Goal: Information Seeking & Learning: Learn about a topic

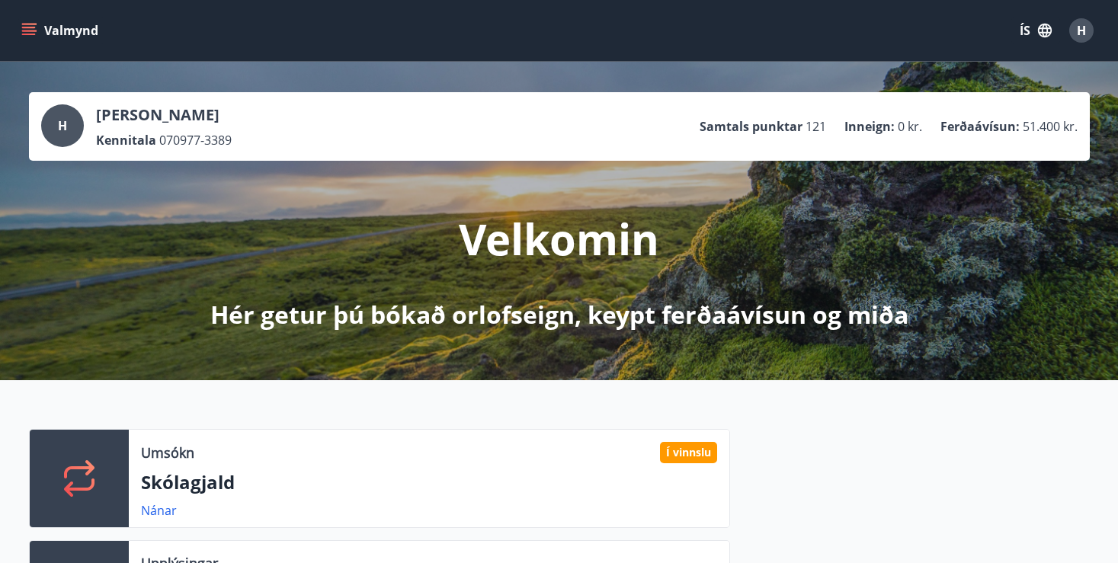
click at [27, 28] on icon "menu" at bounding box center [28, 30] width 15 height 15
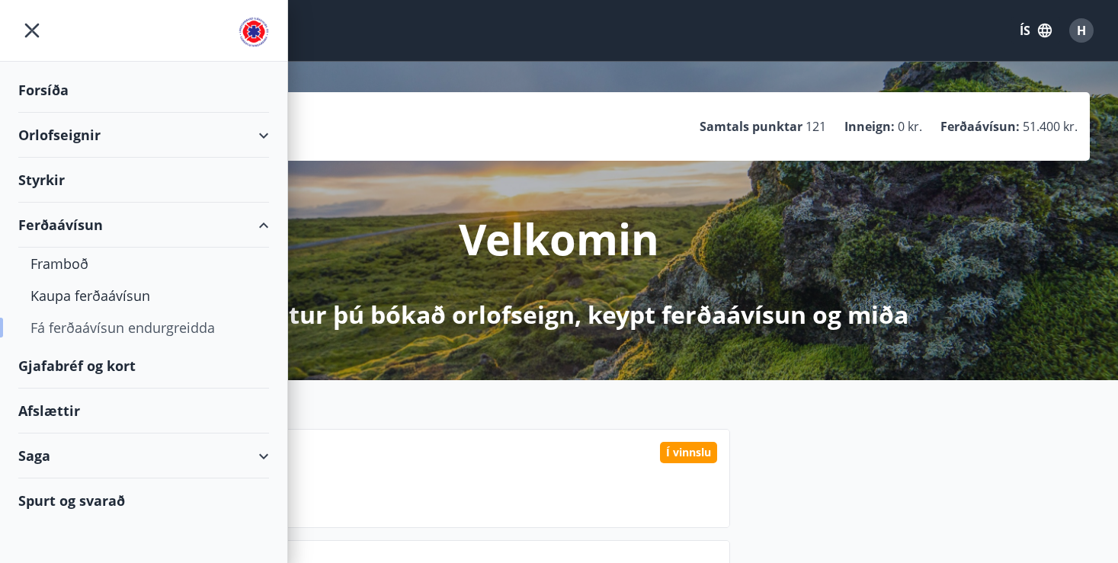
click at [109, 324] on div "Fá ferðaávísun endurgreidda" at bounding box center [143, 328] width 226 height 32
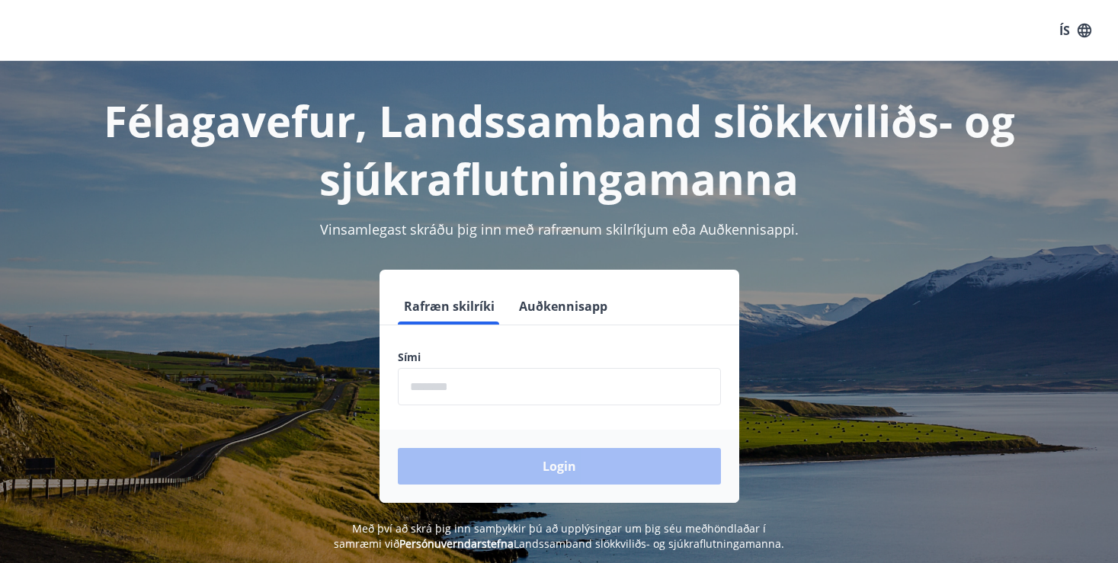
click at [488, 385] on input "phone" at bounding box center [559, 386] width 323 height 37
type input "********"
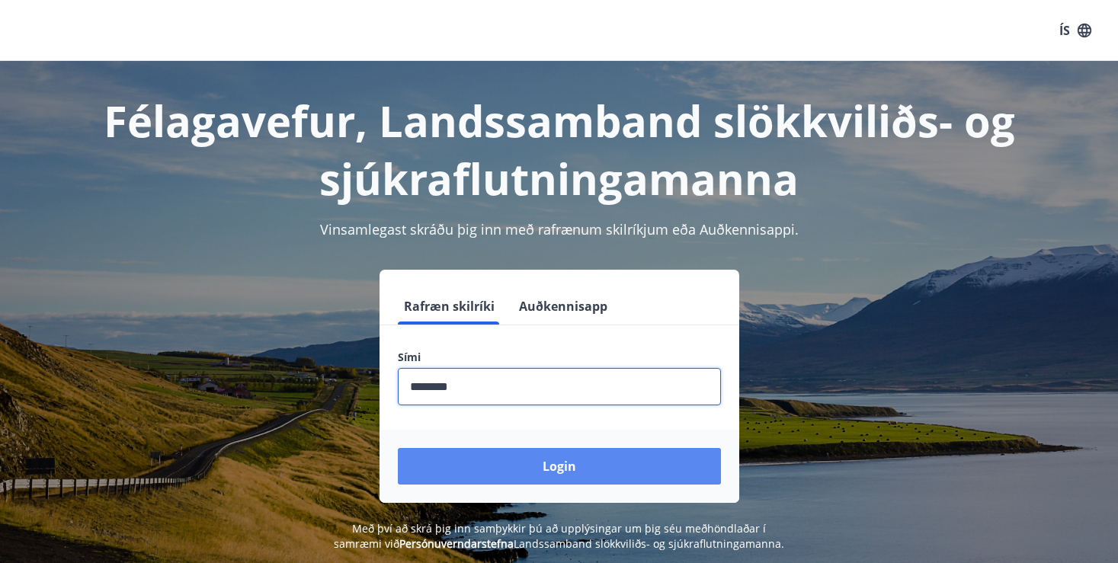
click at [533, 462] on button "Login" at bounding box center [559, 466] width 323 height 37
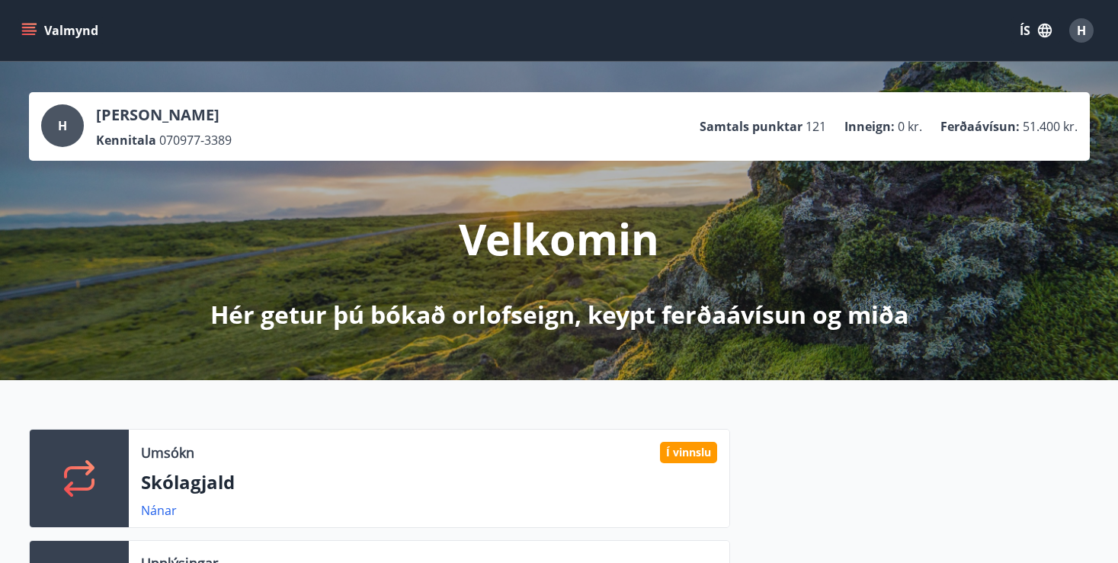
click at [27, 24] on icon "menu" at bounding box center [28, 30] width 15 height 15
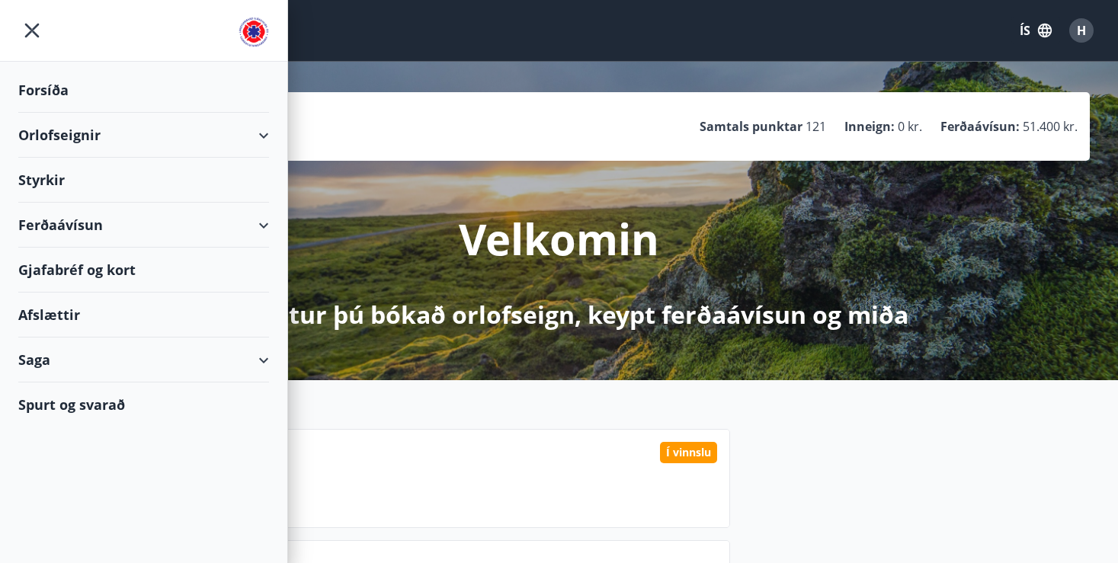
click at [231, 216] on div "Ferðaávísun" at bounding box center [143, 225] width 251 height 45
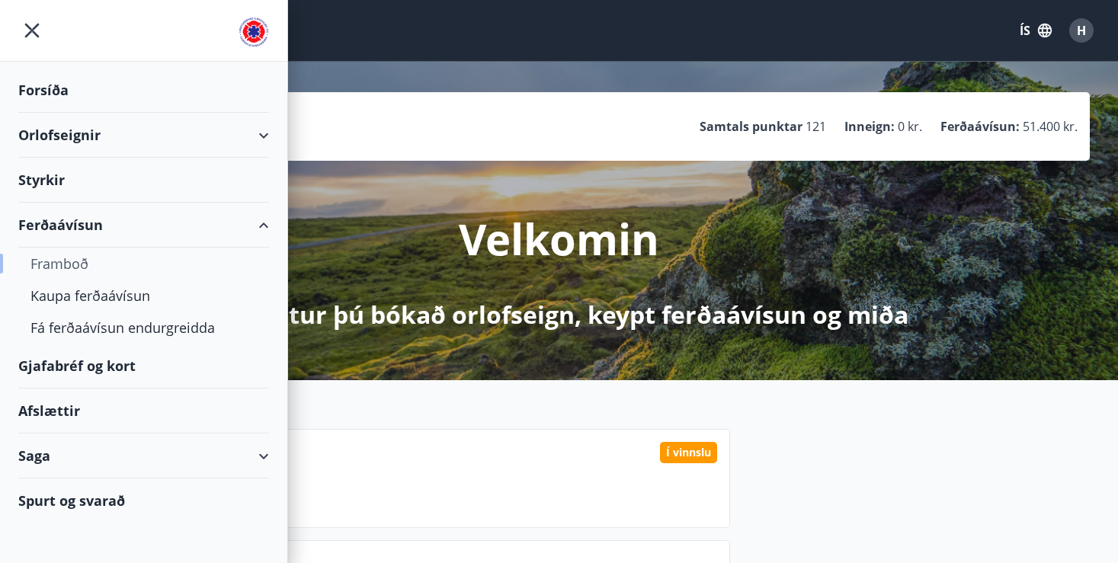
click at [58, 261] on div "Framboð" at bounding box center [143, 264] width 226 height 32
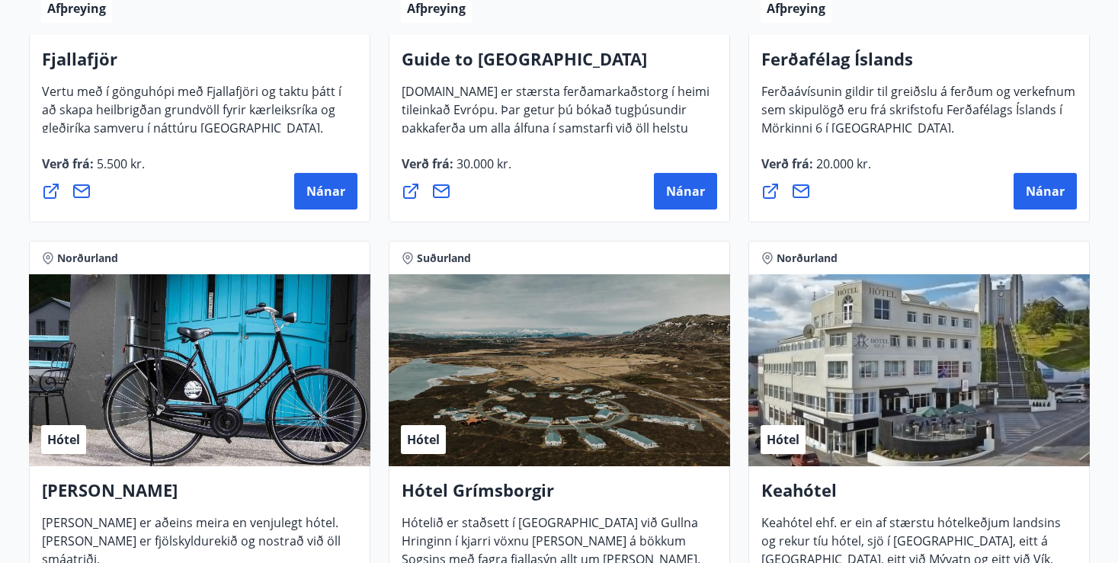
scroll to position [690, 0]
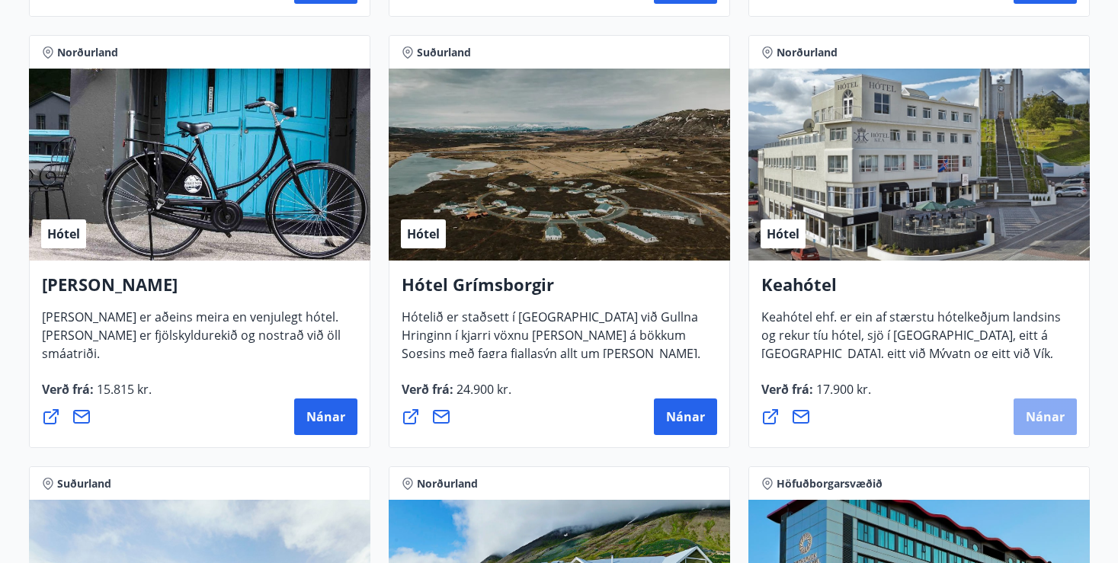
click at [1047, 420] on span "Nánar" at bounding box center [1045, 416] width 39 height 17
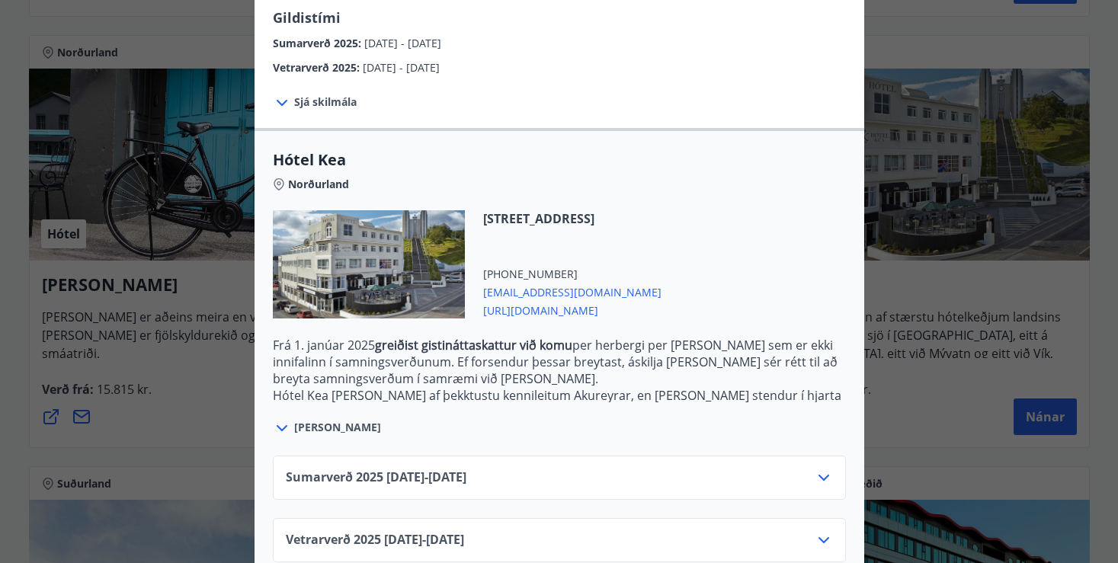
scroll to position [0, 0]
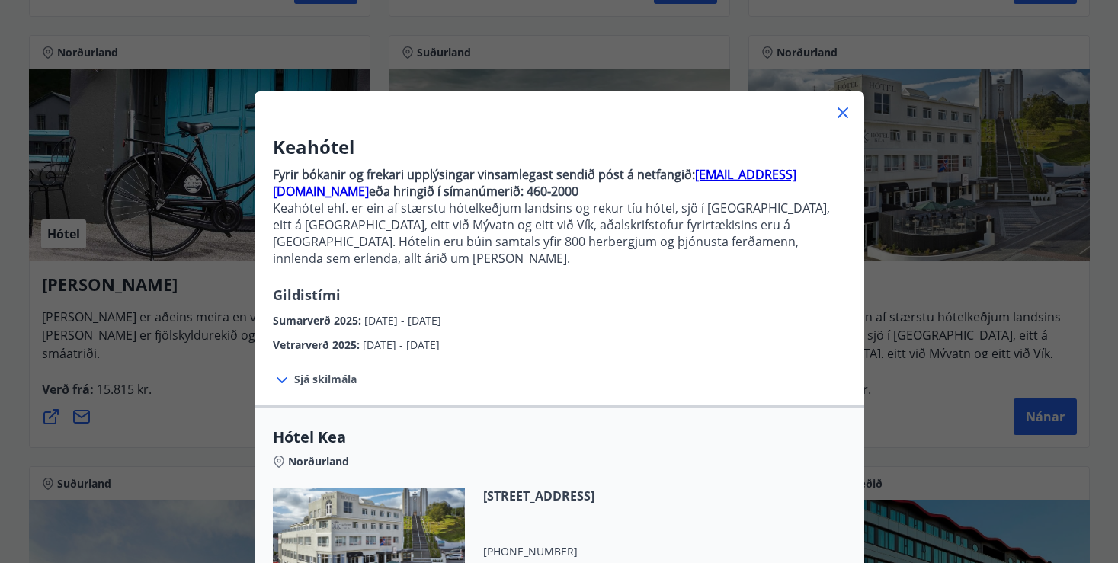
click at [847, 110] on icon at bounding box center [843, 113] width 18 height 18
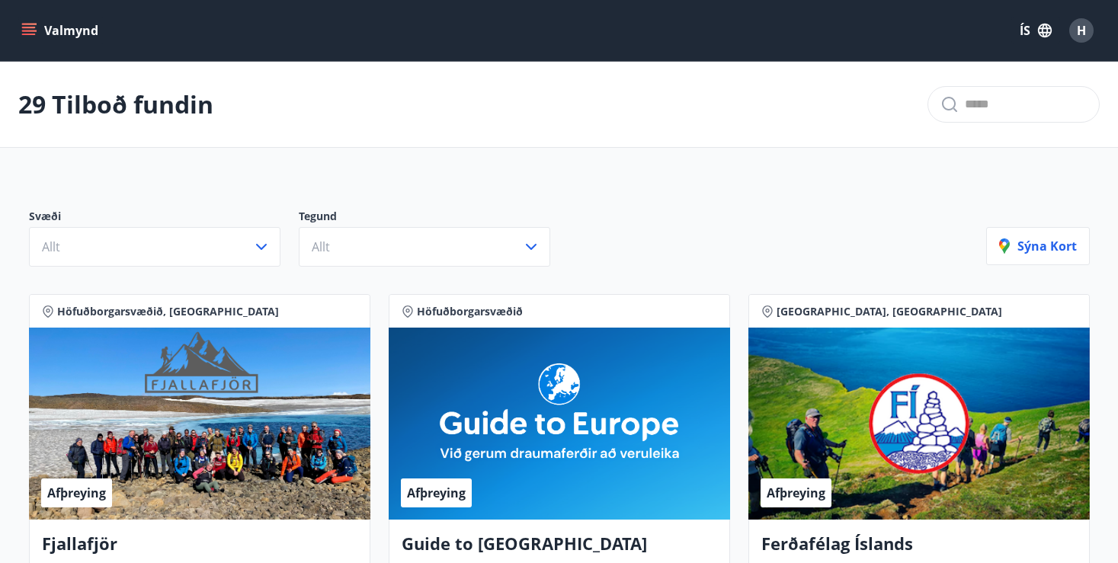
click at [27, 27] on icon "menu" at bounding box center [28, 30] width 15 height 15
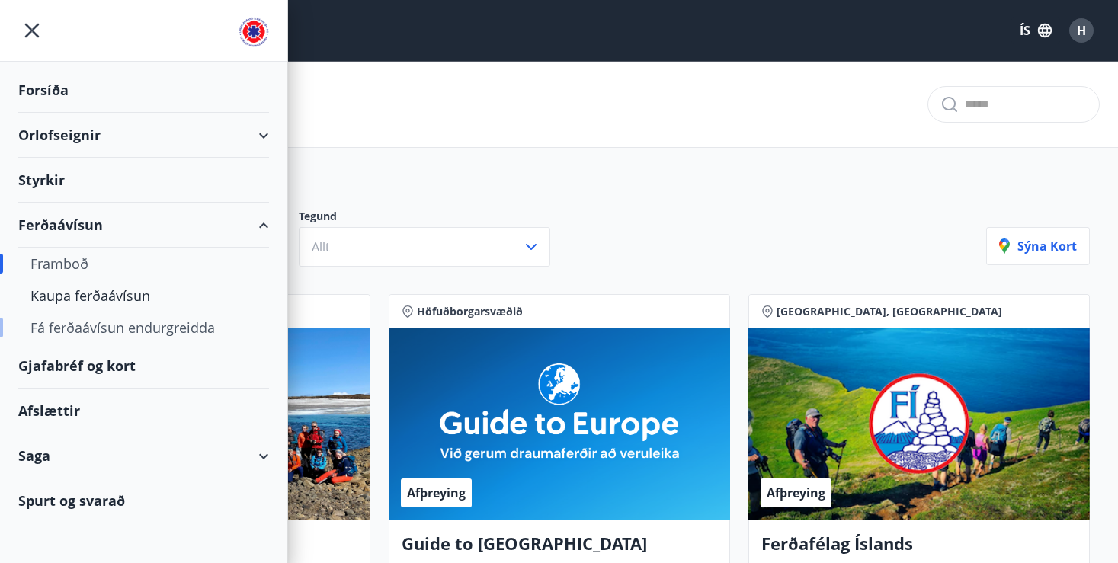
click at [100, 324] on div "Fá ferðaávísun endurgreidda" at bounding box center [143, 328] width 226 height 32
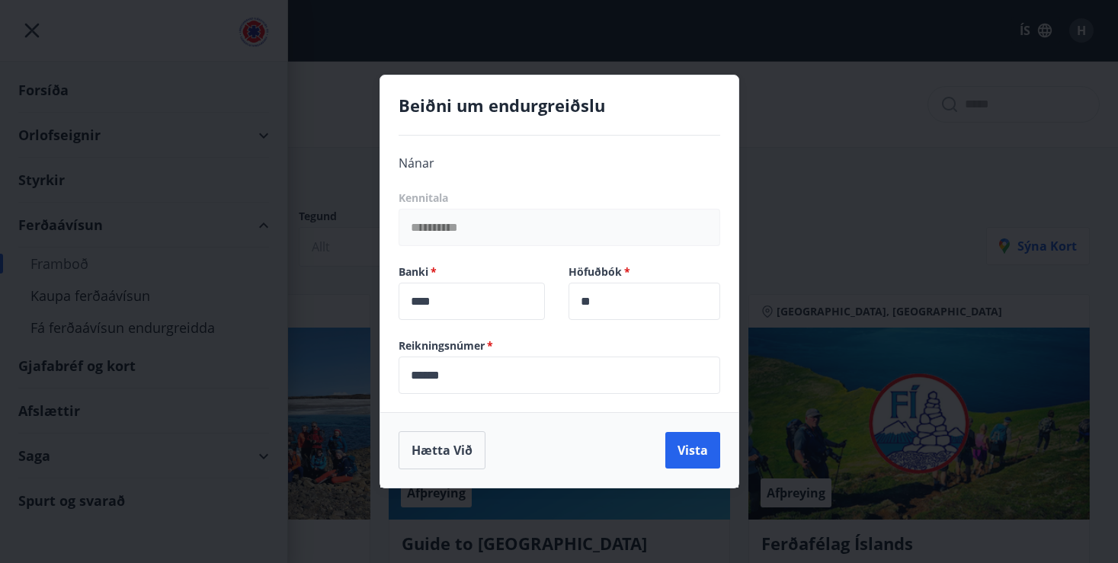
click at [474, 161] on div "Nánar" at bounding box center [560, 163] width 322 height 18
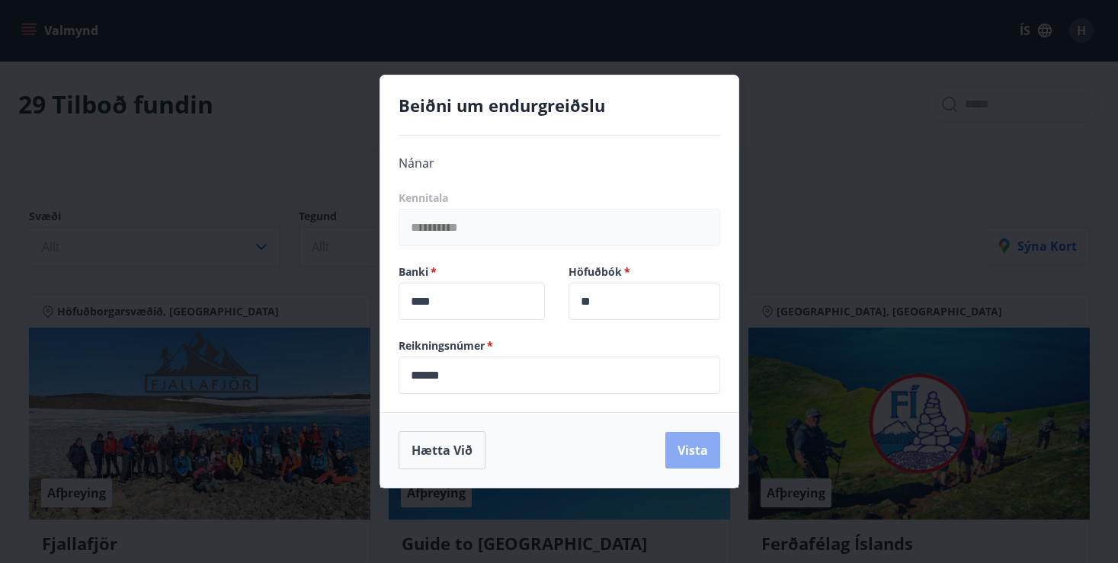
click at [690, 459] on button "Vista" at bounding box center [692, 450] width 55 height 37
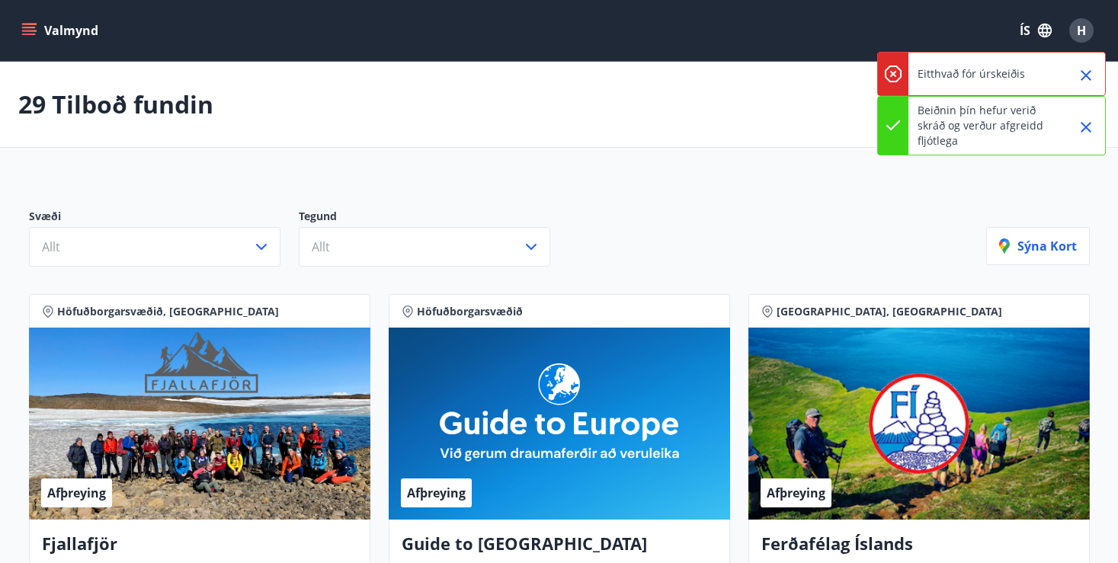
click at [663, 147] on div "29 Tilboð fundin" at bounding box center [559, 105] width 1118 height 86
click at [1087, 72] on icon "Close" at bounding box center [1086, 75] width 18 height 18
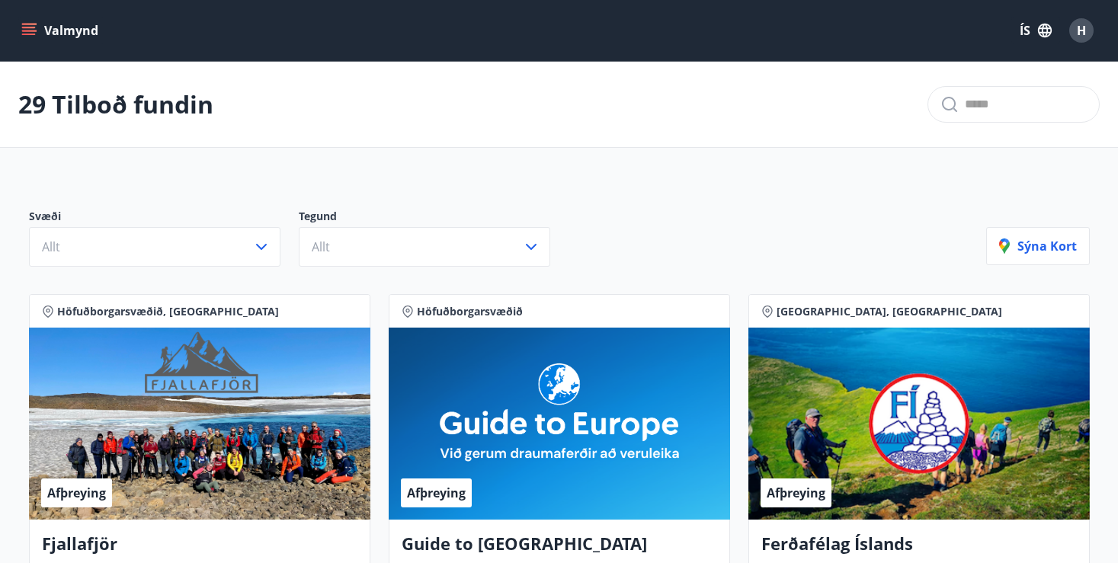
click at [30, 34] on icon "menu" at bounding box center [29, 35] width 14 height 2
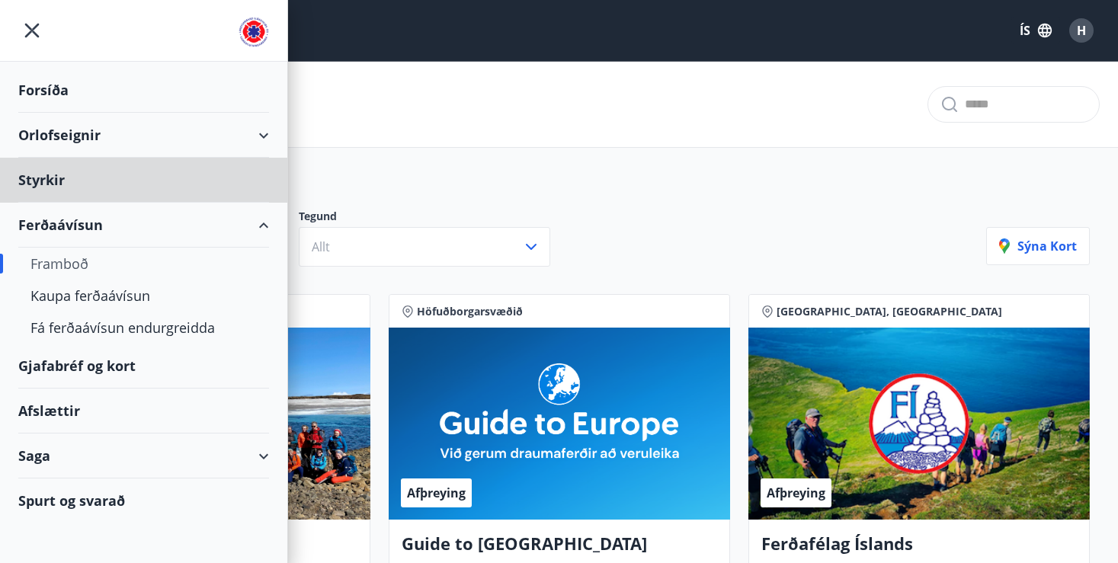
click at [59, 90] on div "Forsíða" at bounding box center [143, 90] width 251 height 45
